Goal: Information Seeking & Learning: Learn about a topic

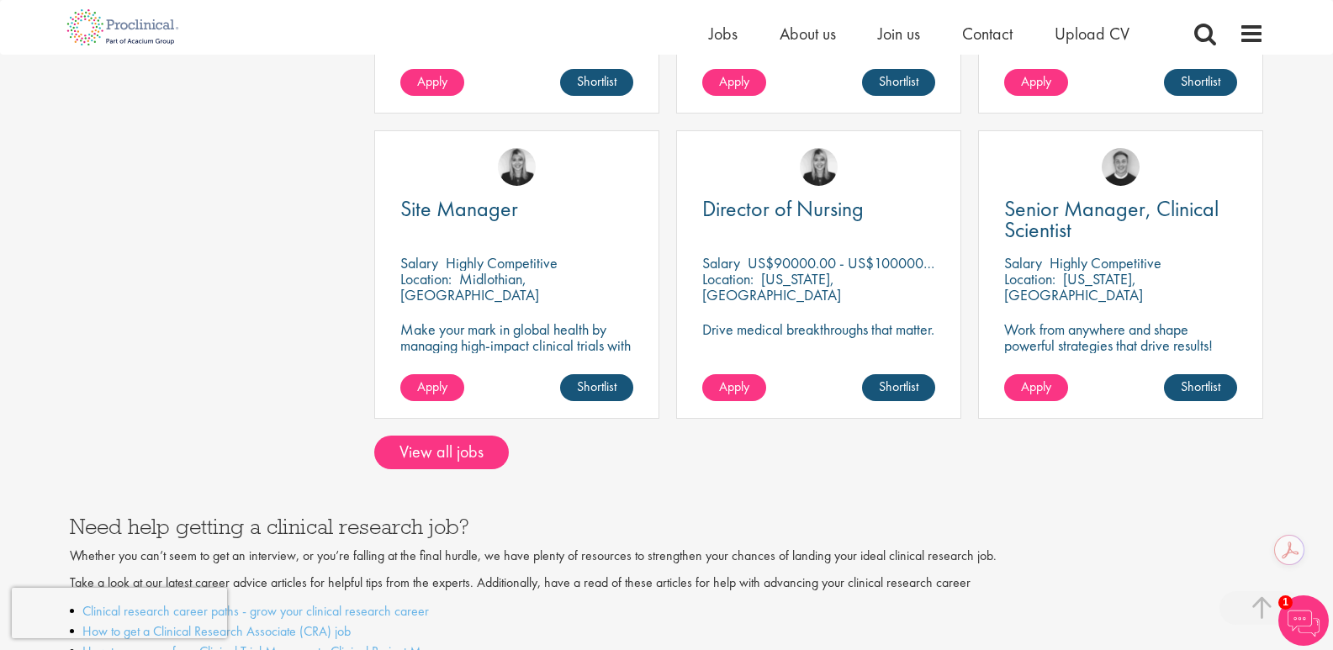
scroll to position [1429, 0]
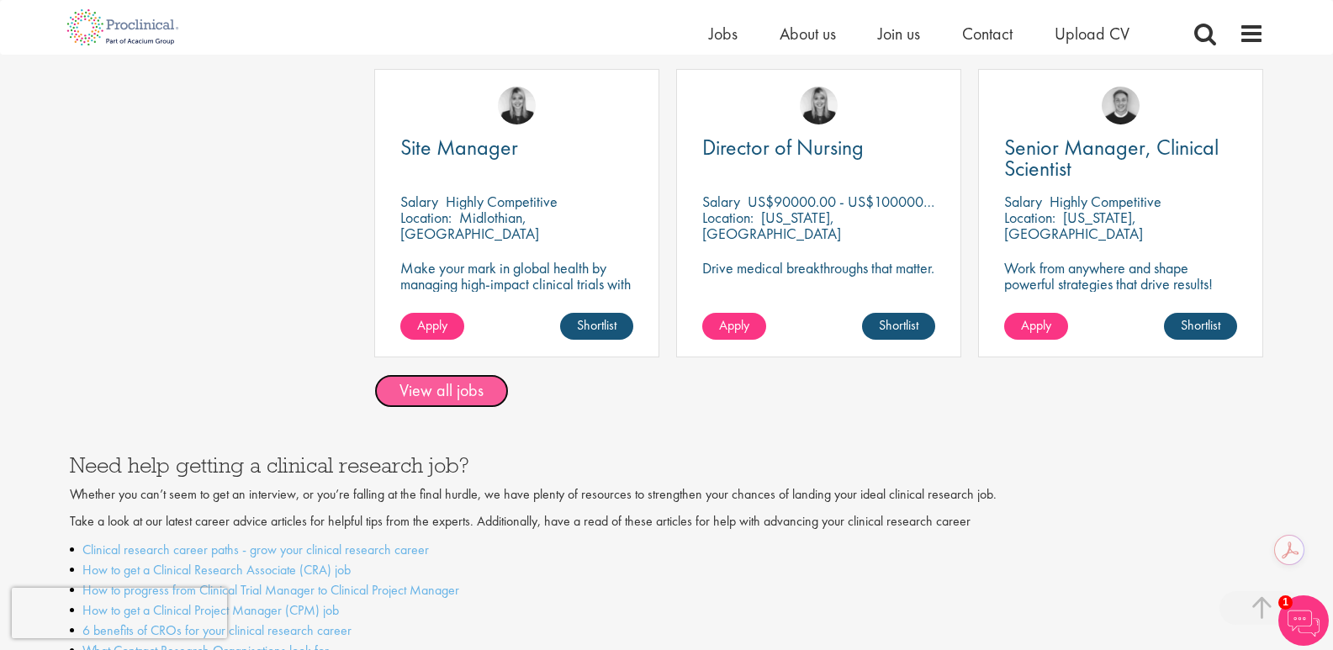
click at [395, 374] on link "View all jobs" at bounding box center [441, 391] width 135 height 34
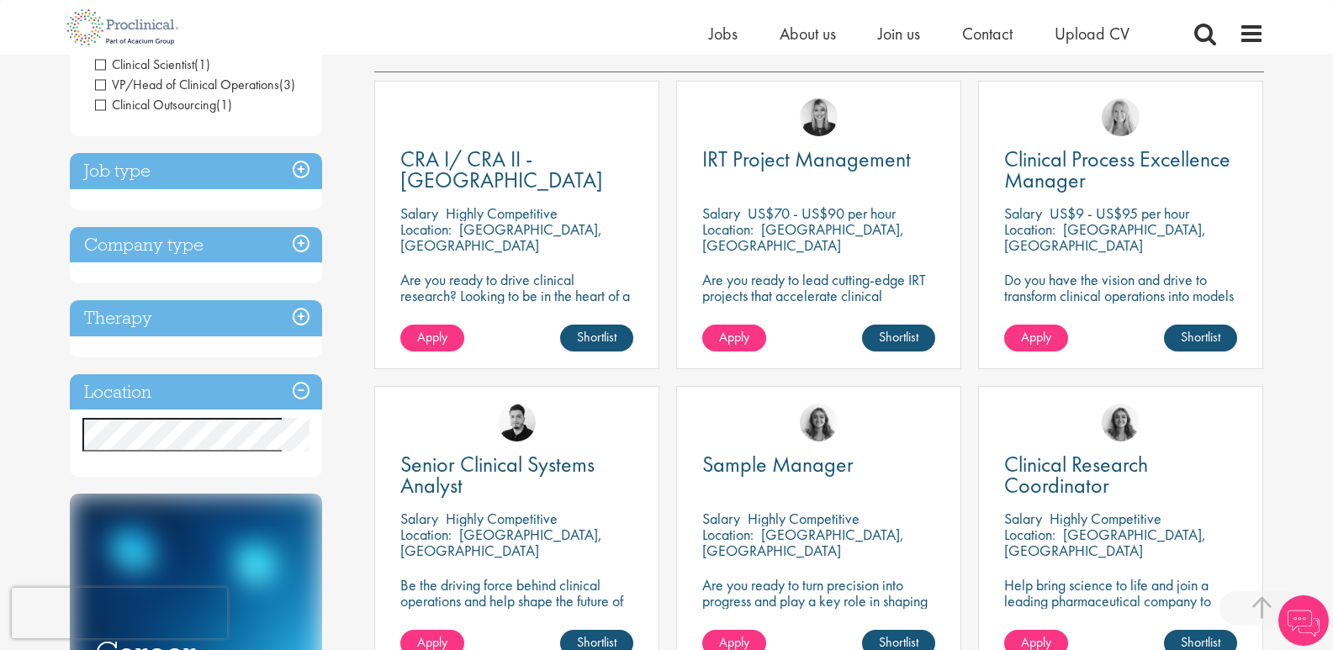
scroll to position [336, 0]
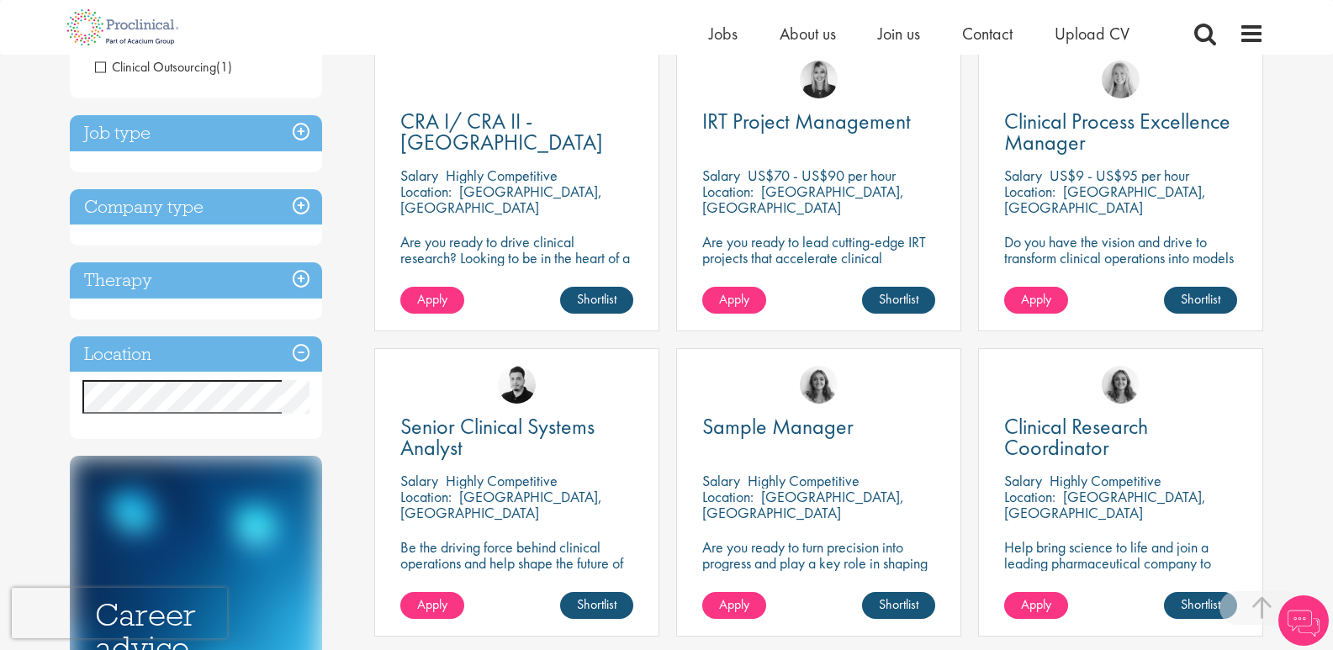
click at [299, 336] on h3 "Location" at bounding box center [196, 354] width 252 height 36
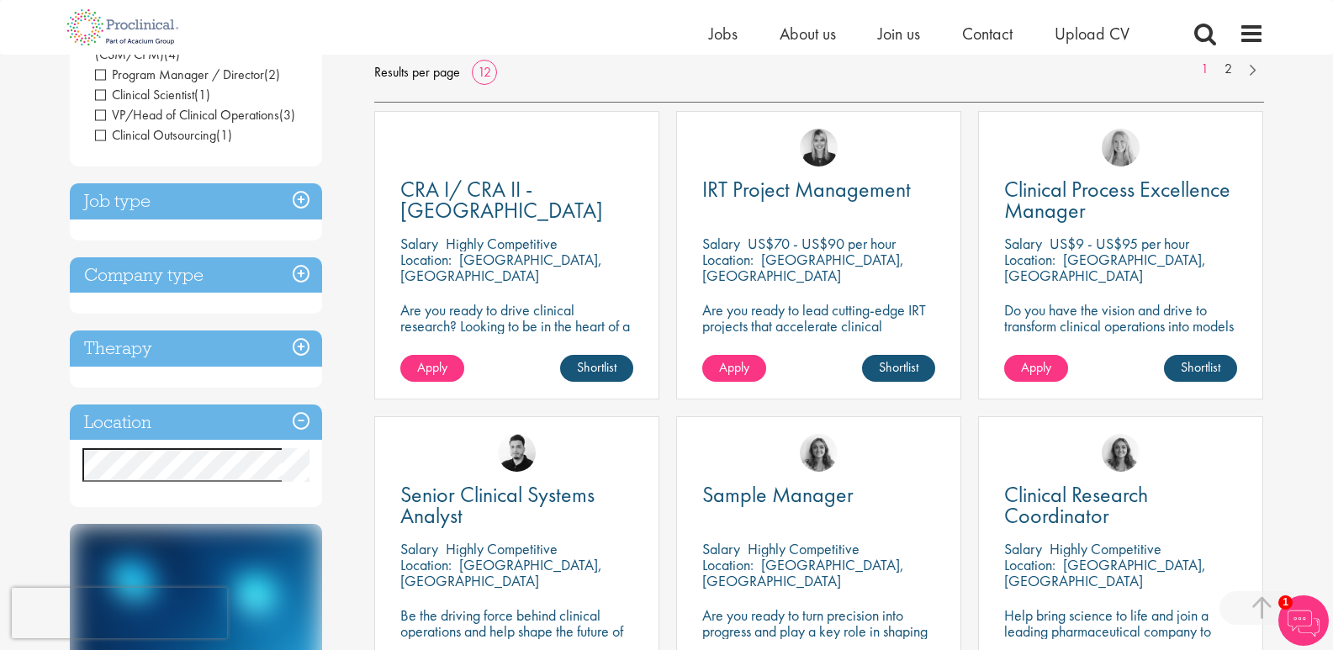
scroll to position [252, 0]
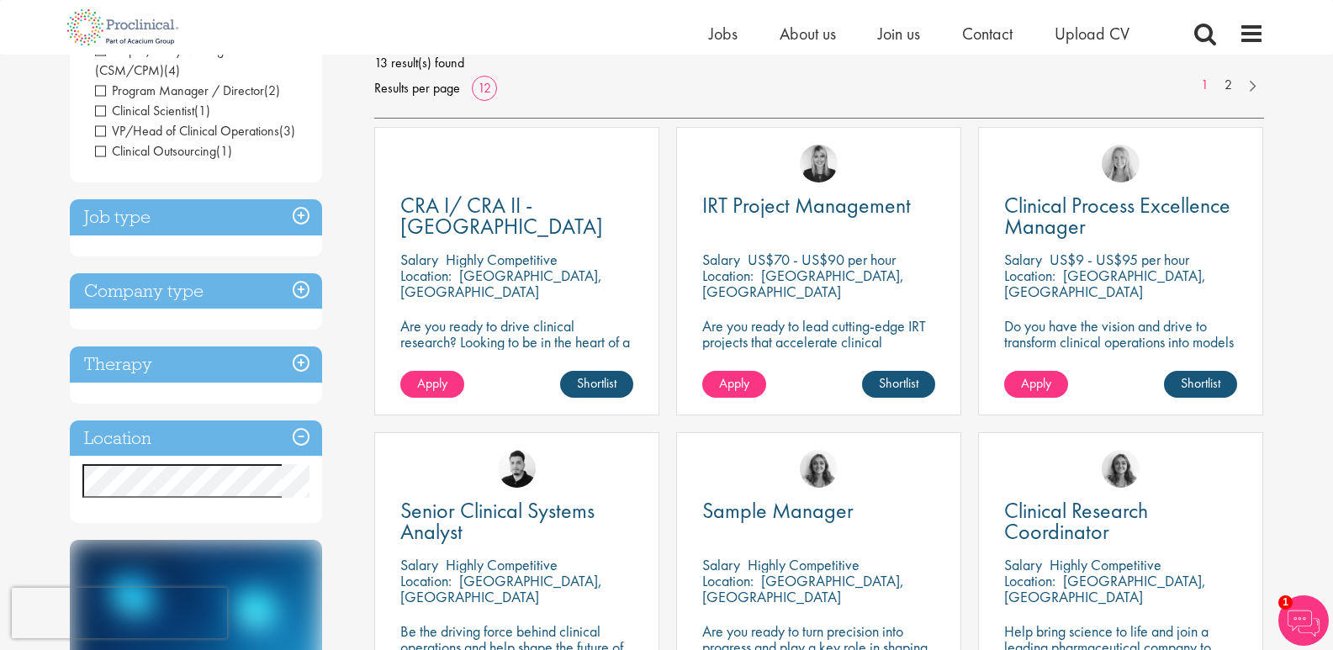
click at [298, 346] on h3 "Therapy" at bounding box center [196, 364] width 252 height 36
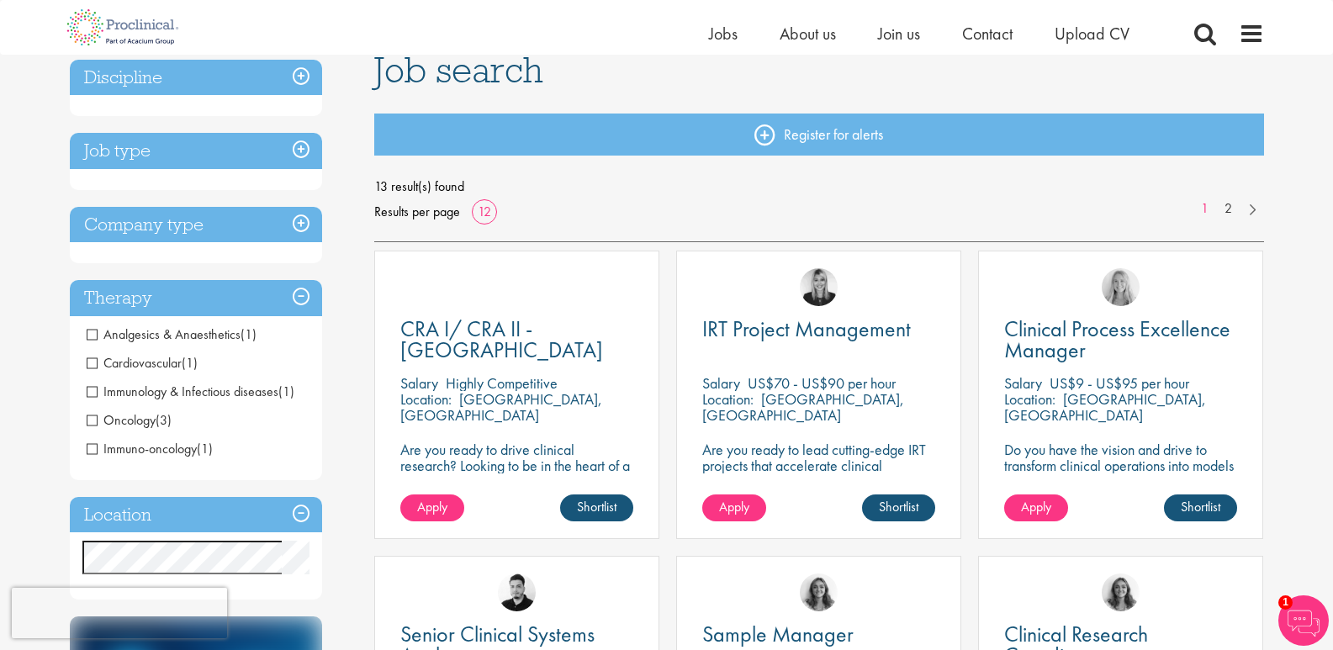
scroll to position [84, 0]
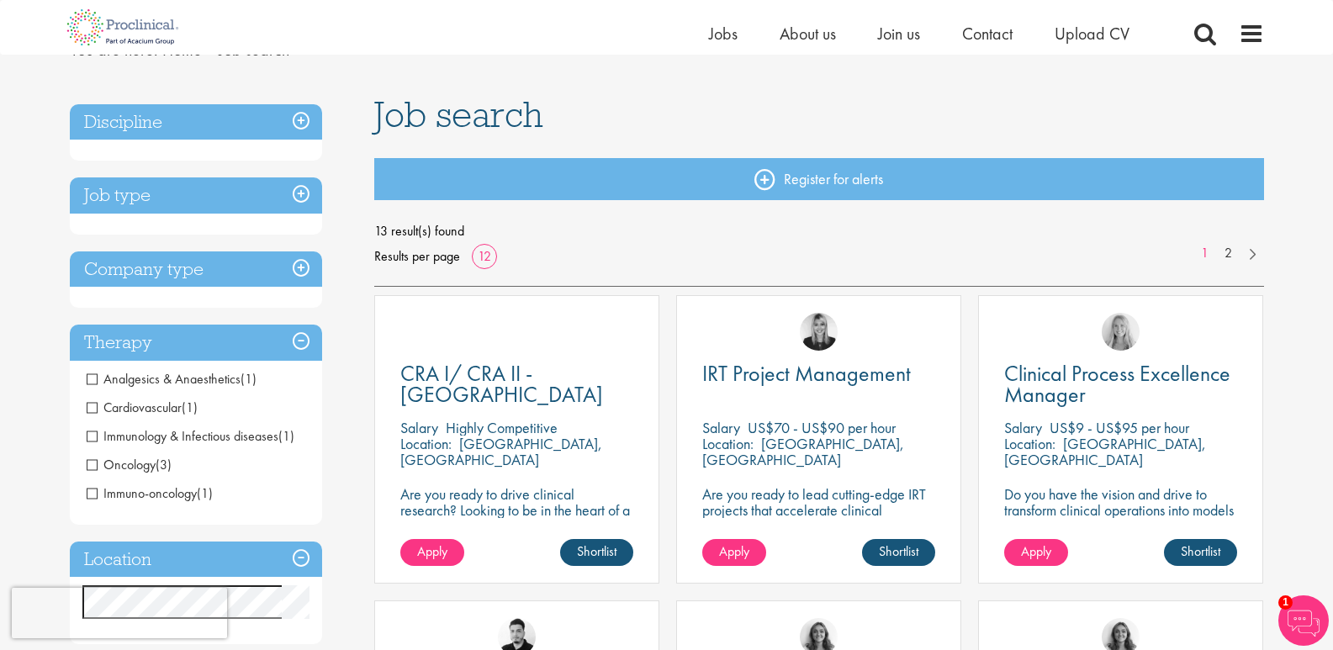
click at [293, 193] on h3 "Job type" at bounding box center [196, 195] width 252 height 36
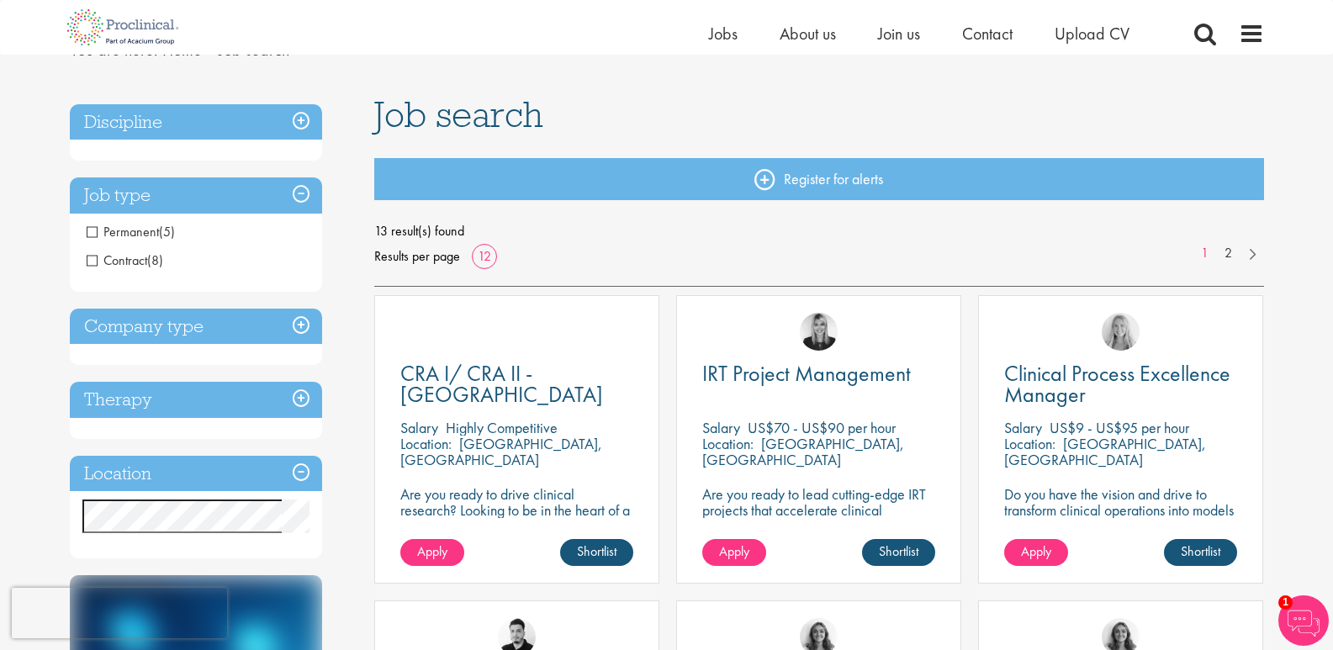
click at [147, 335] on h3 "Company type" at bounding box center [196, 327] width 252 height 36
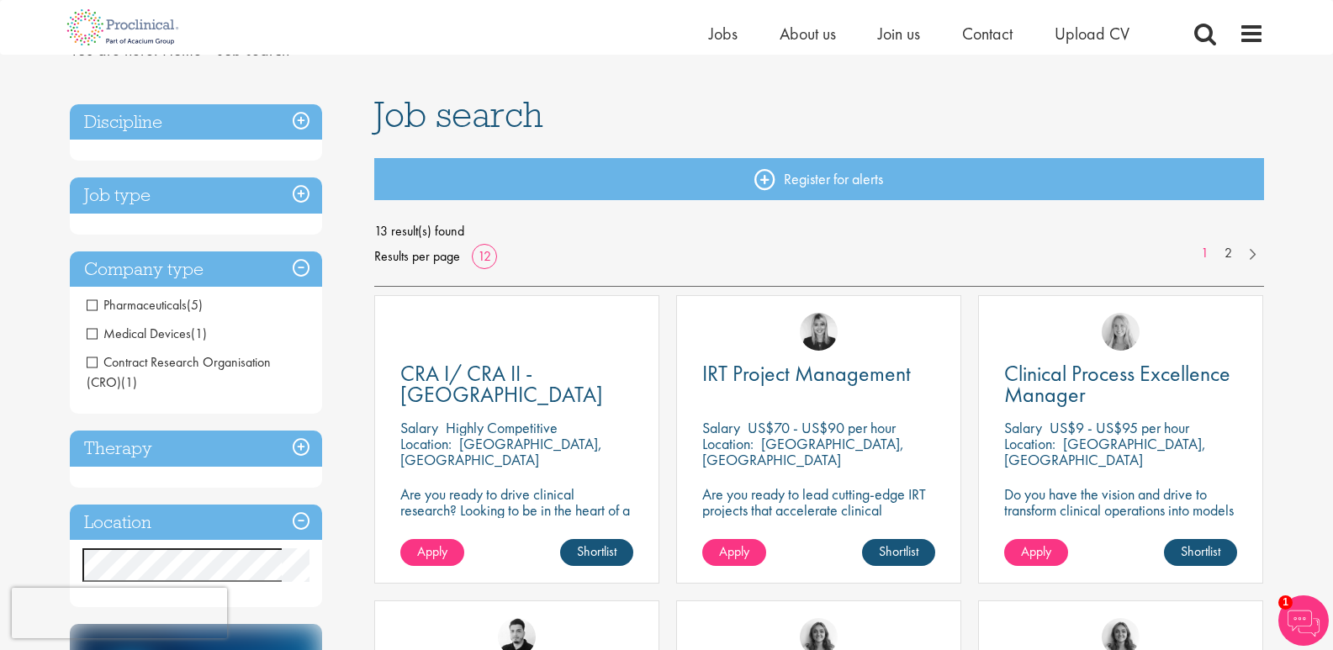
click at [303, 128] on h3 "Discipline" at bounding box center [196, 122] width 252 height 36
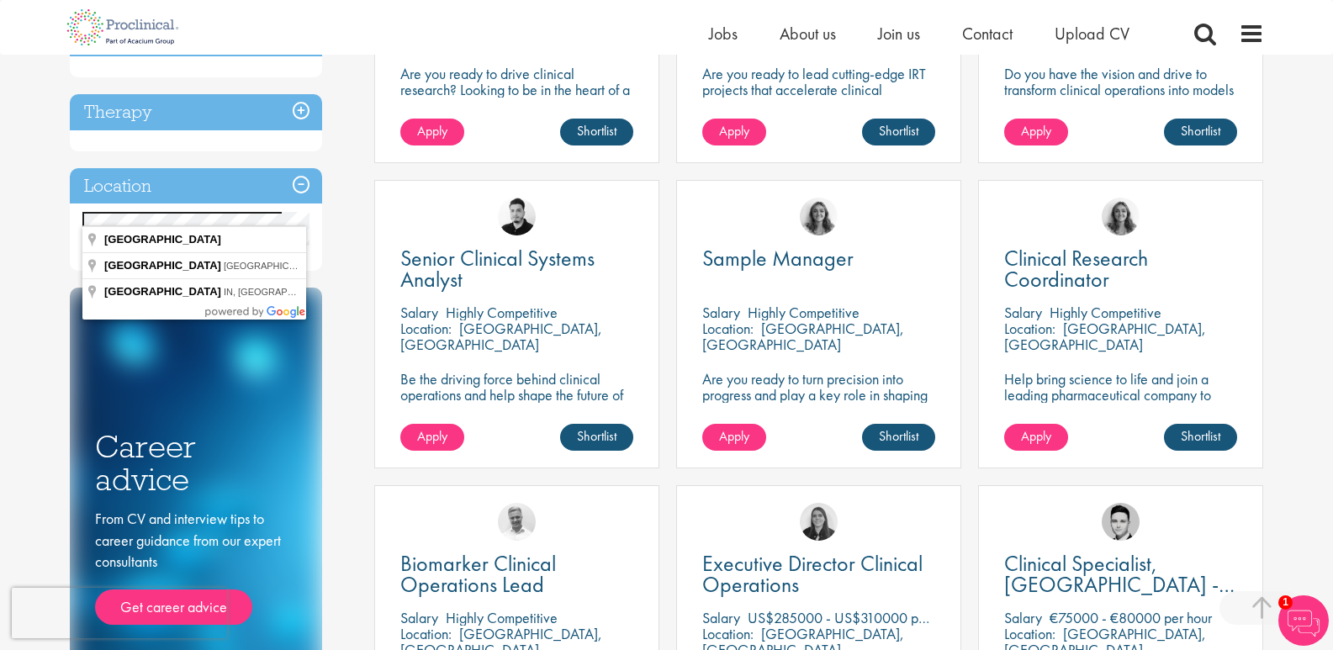
scroll to position [420, 0]
